Goal: Information Seeking & Learning: Understand process/instructions

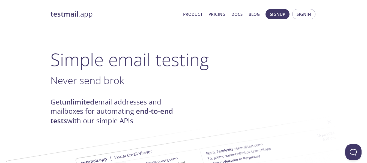
click at [202, 14] on link "Product" at bounding box center [192, 14] width 19 height 7
click at [213, 15] on link "Pricing" at bounding box center [216, 14] width 17 height 7
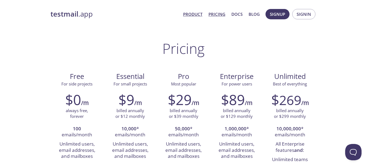
click at [199, 16] on link "Product" at bounding box center [192, 14] width 19 height 7
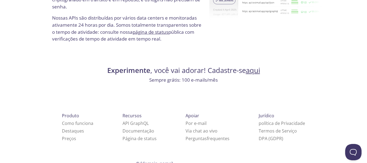
scroll to position [1138, 0]
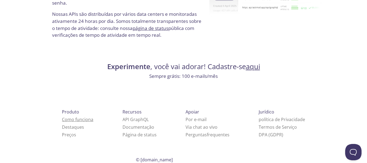
click at [65, 123] on font "Como funciona" at bounding box center [77, 120] width 31 height 6
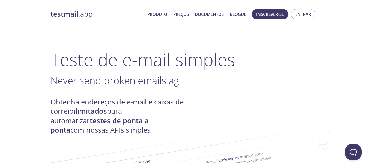
click at [197, 13] on font "Documentos" at bounding box center [209, 13] width 29 height 5
